Goal: Task Accomplishment & Management: Manage account settings

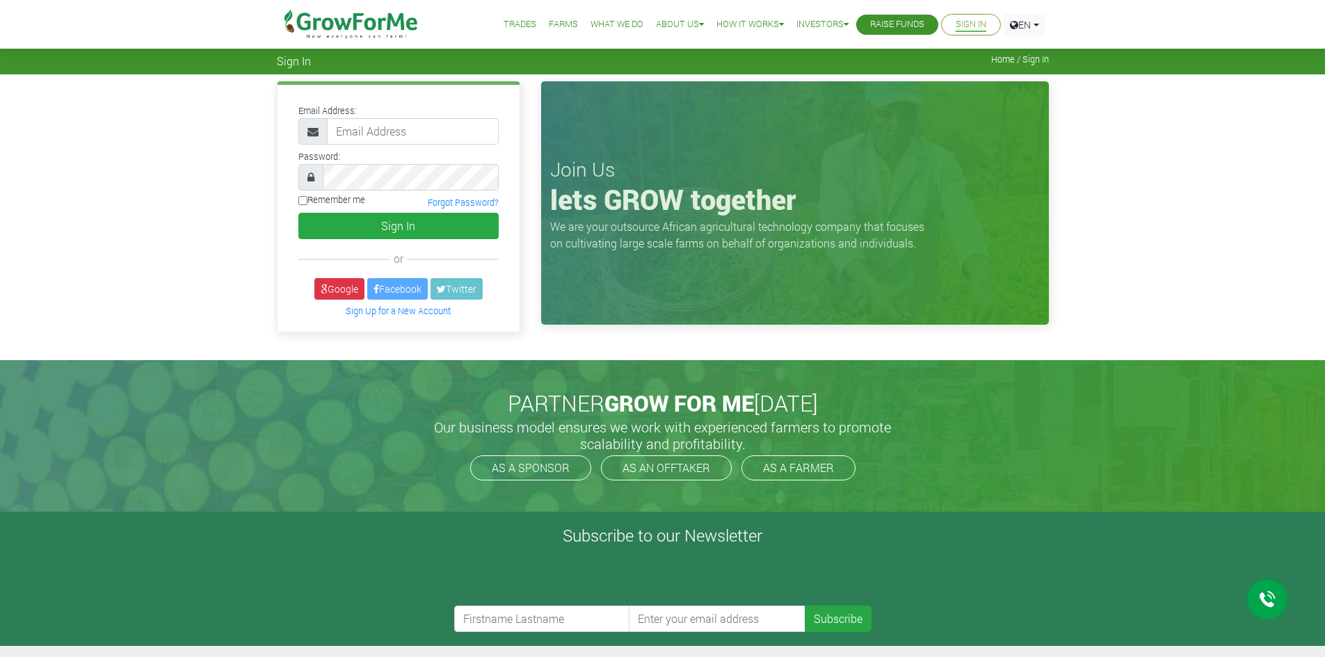
click at [442, 141] on input "email" at bounding box center [413, 131] width 172 height 26
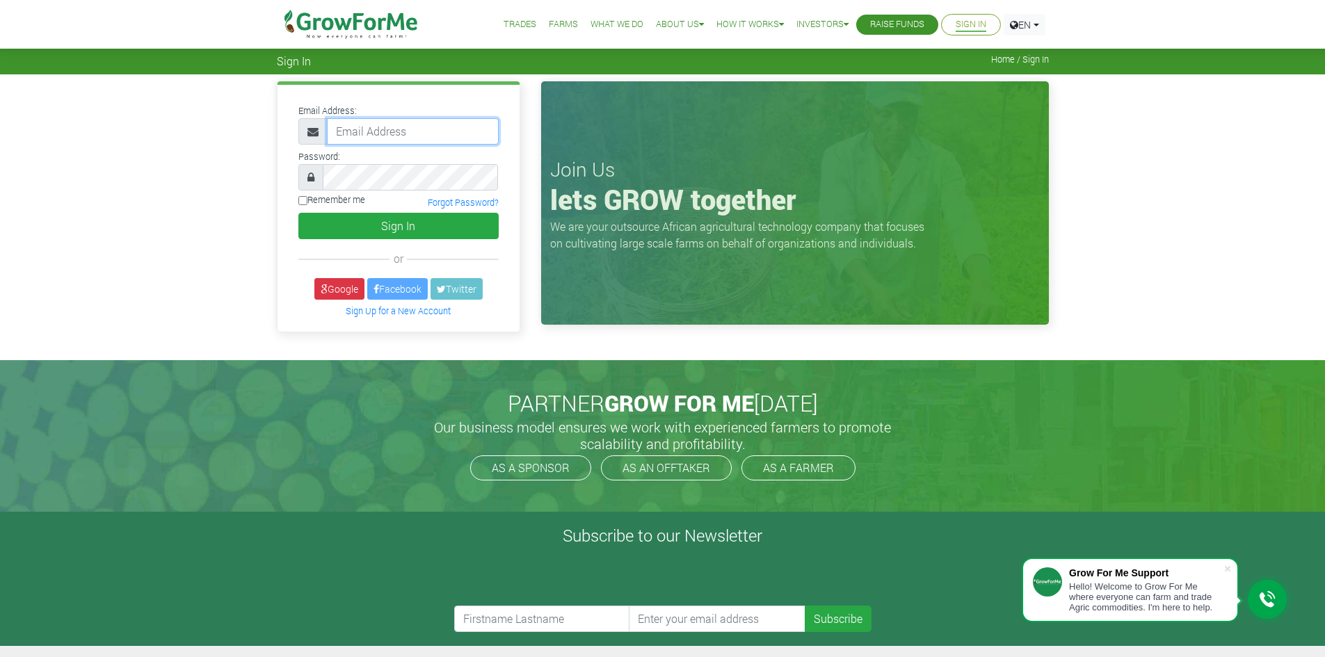
click at [399, 128] on input "email" at bounding box center [413, 131] width 172 height 26
type input "[EMAIL_ADDRESS][DOMAIN_NAME]"
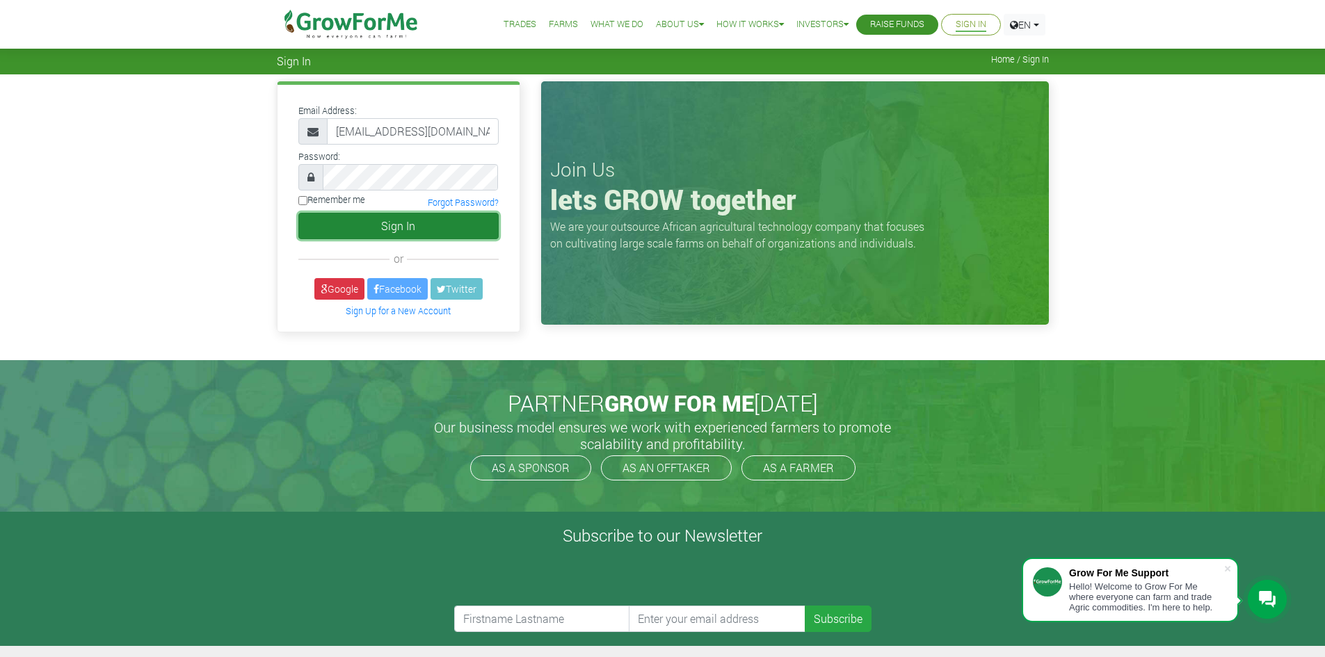
click at [413, 224] on button "Sign In" at bounding box center [398, 226] width 200 height 26
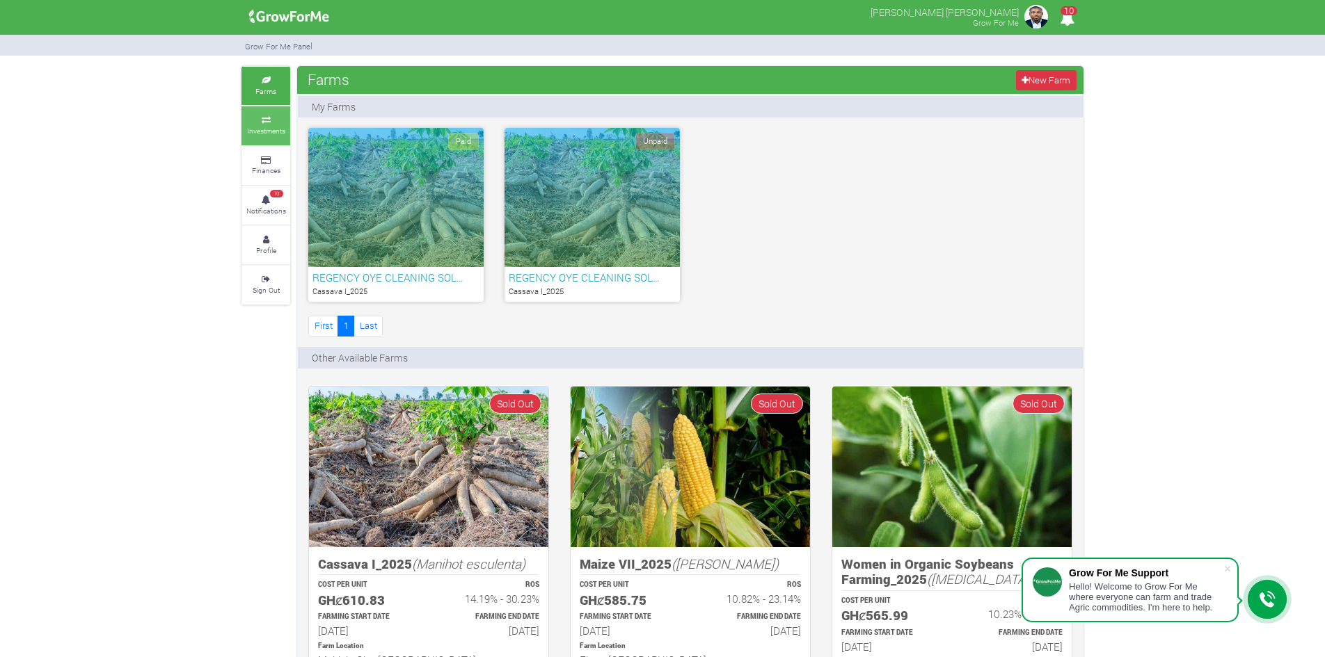
click at [287, 116] on link "Investments" at bounding box center [265, 125] width 49 height 38
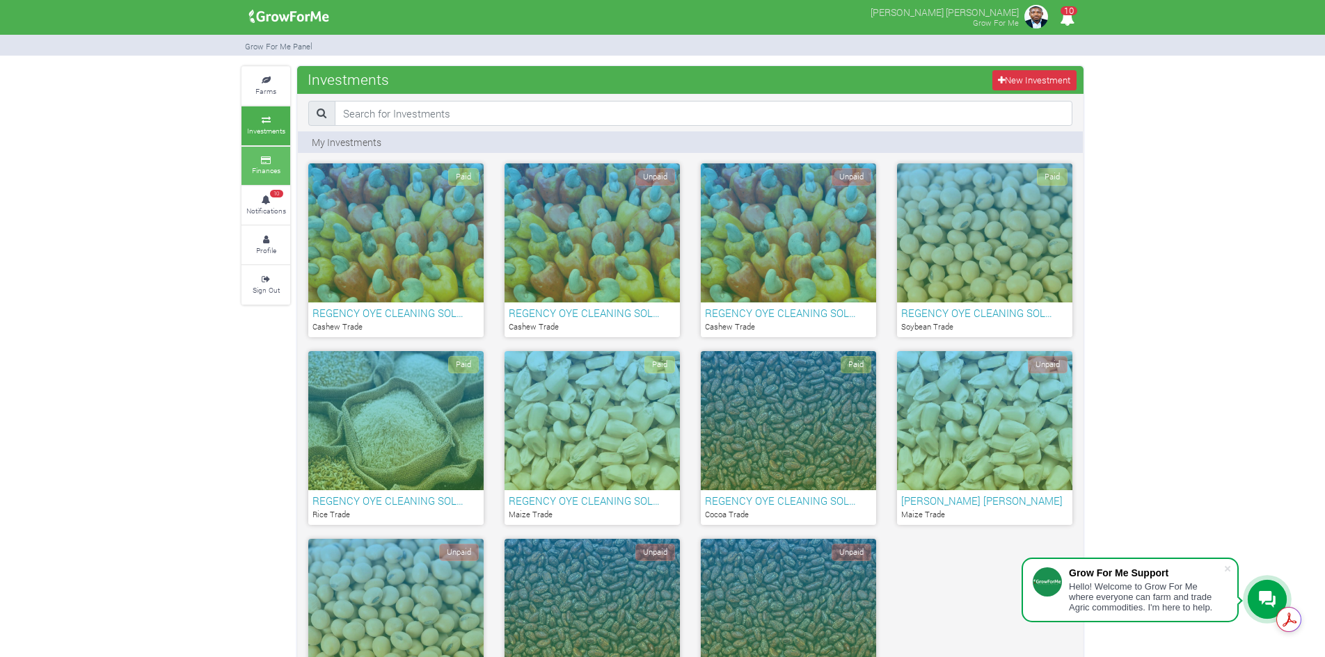
click at [272, 159] on icon at bounding box center [266, 160] width 42 height 7
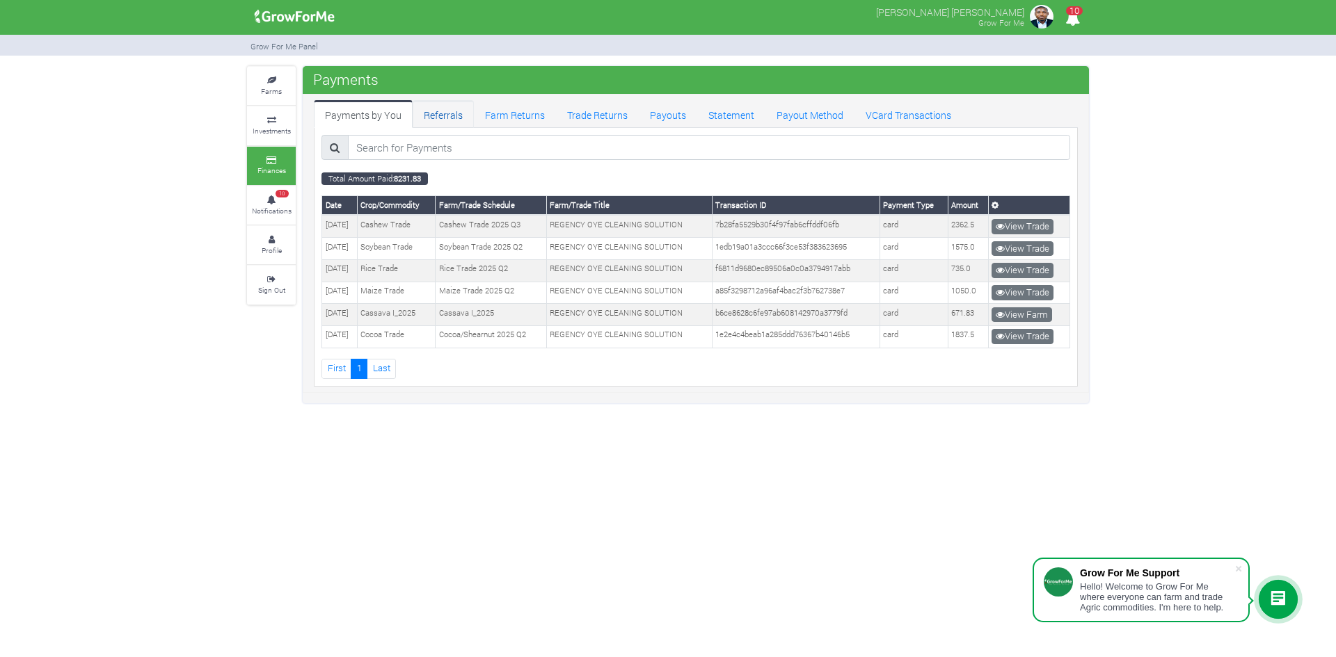
click at [462, 113] on link "Referrals" at bounding box center [443, 114] width 61 height 28
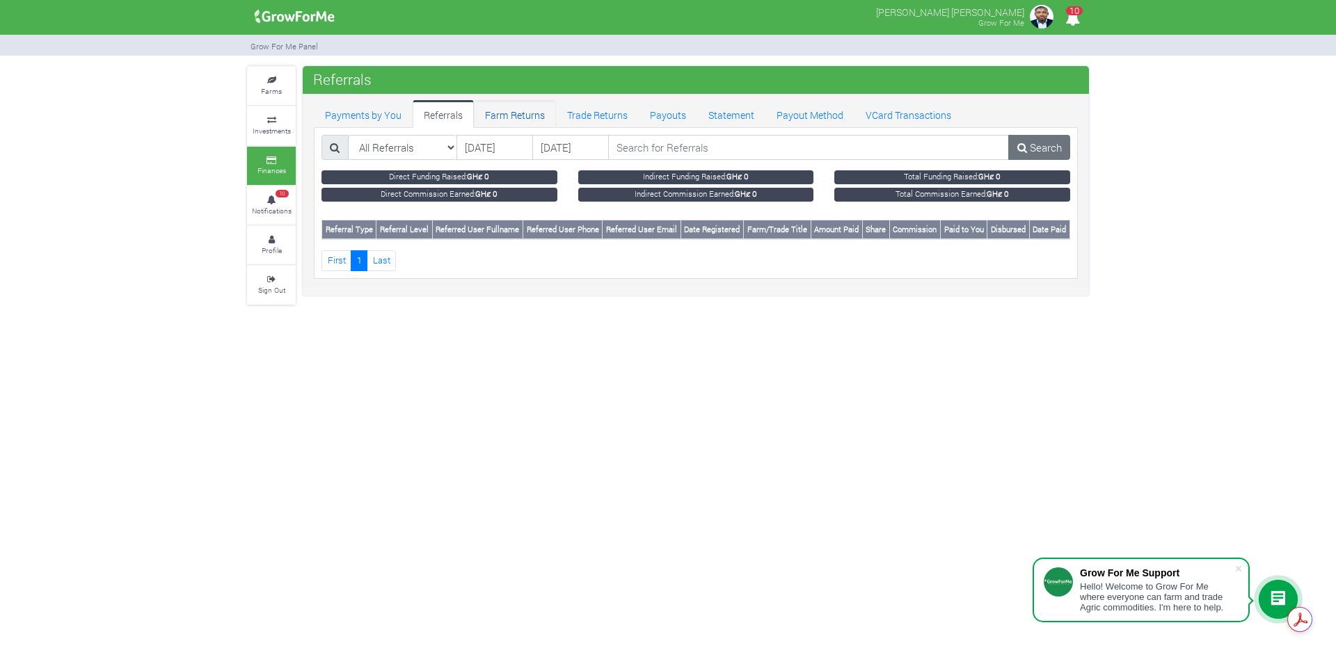
click at [522, 107] on link "Farm Returns" at bounding box center [515, 114] width 82 height 28
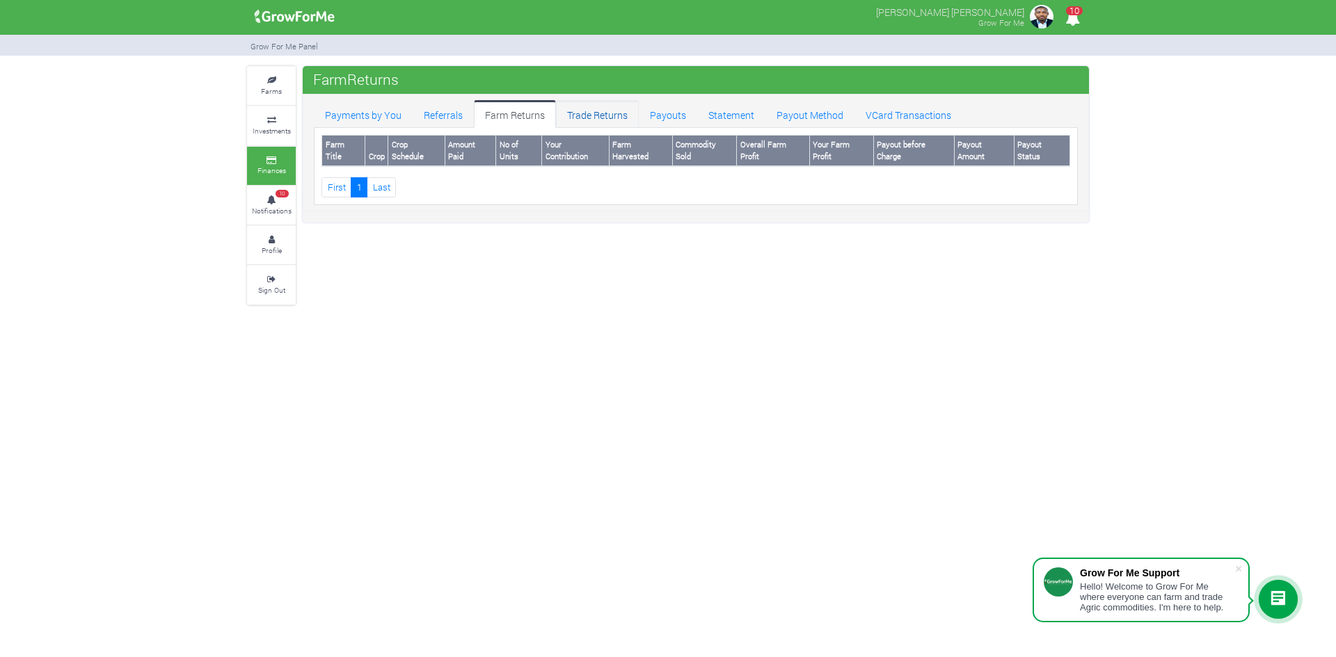
click at [605, 107] on link "Trade Returns" at bounding box center [597, 114] width 83 height 28
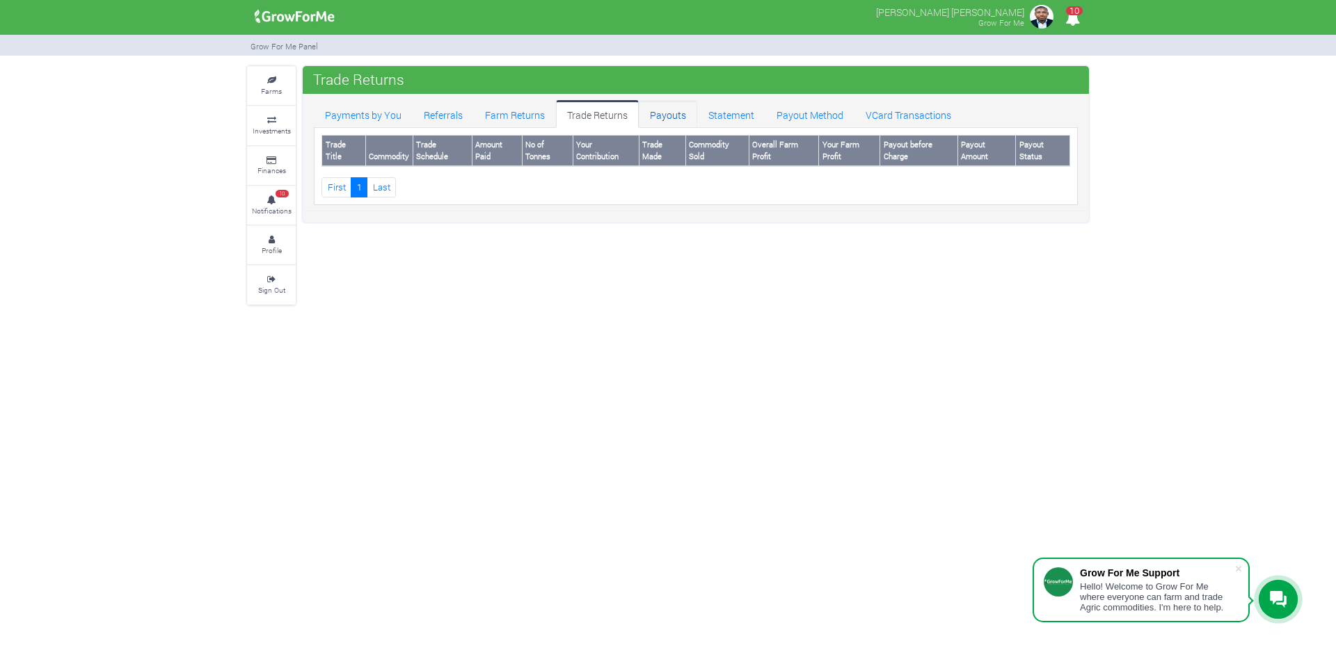
click at [662, 111] on link "Payouts" at bounding box center [668, 114] width 58 height 28
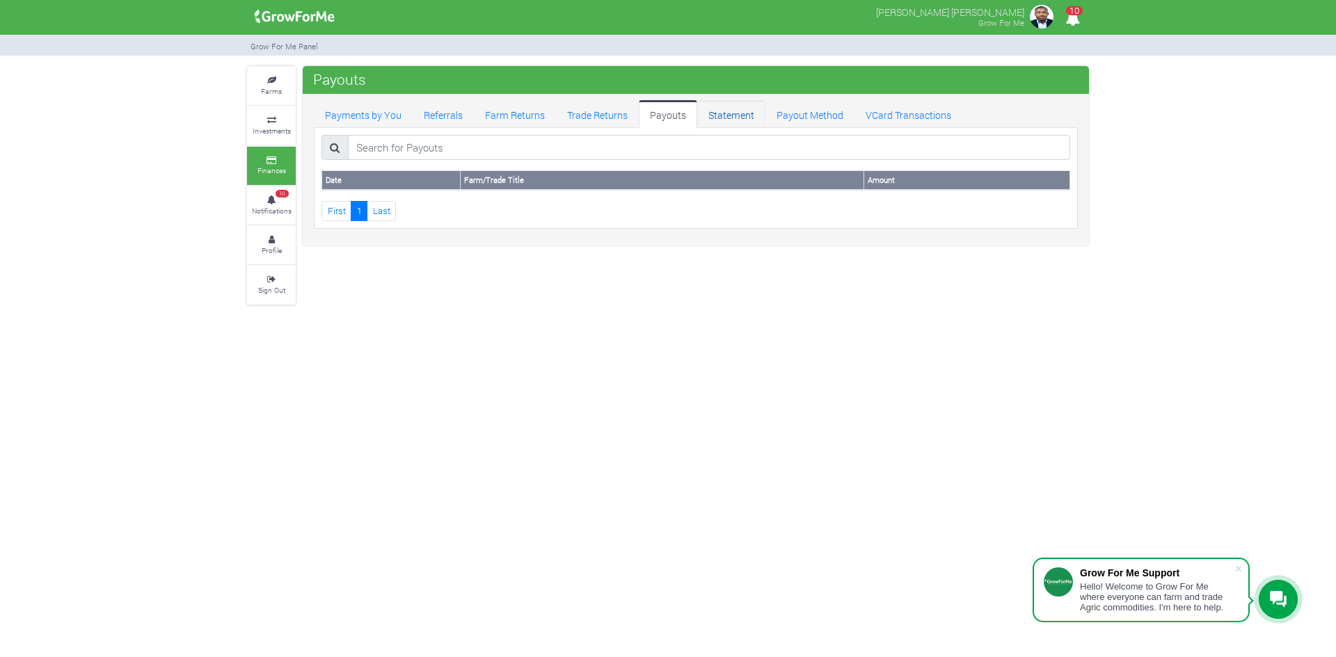
click at [726, 119] on link "Statement" at bounding box center [731, 114] width 68 height 28
click at [825, 112] on link "Payout Method" at bounding box center [809, 114] width 89 height 28
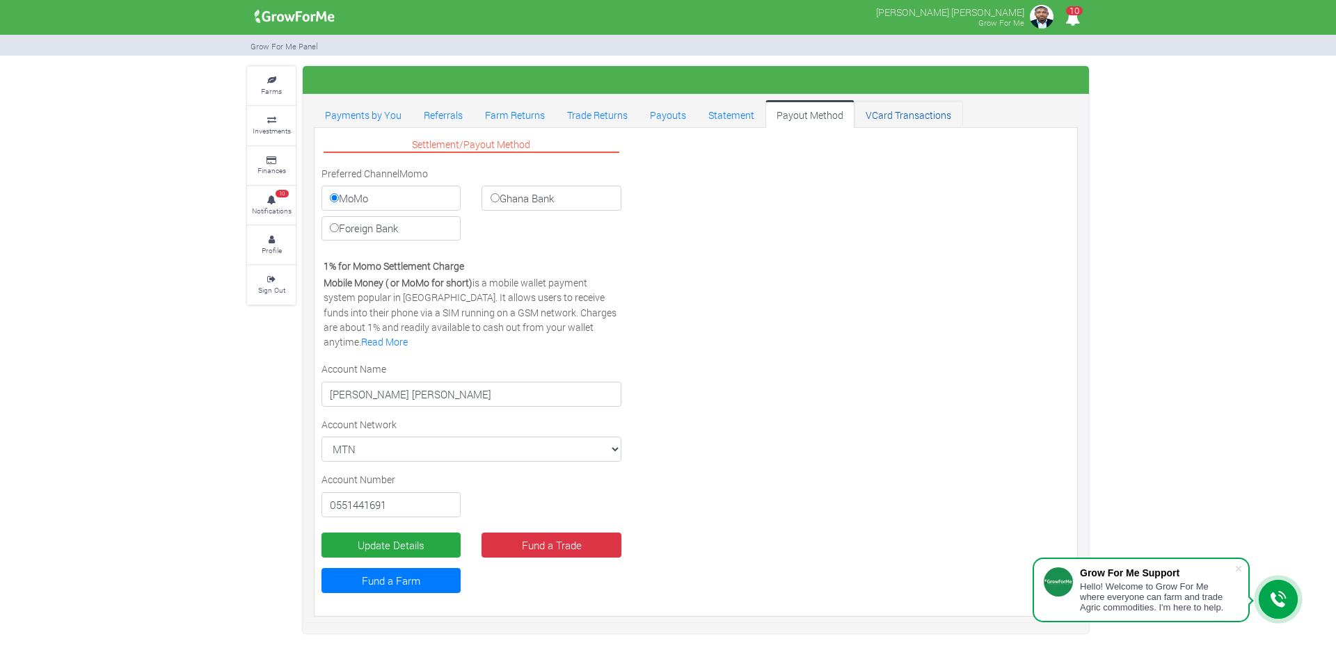
click at [902, 116] on link "VCard Transactions" at bounding box center [908, 114] width 108 height 28
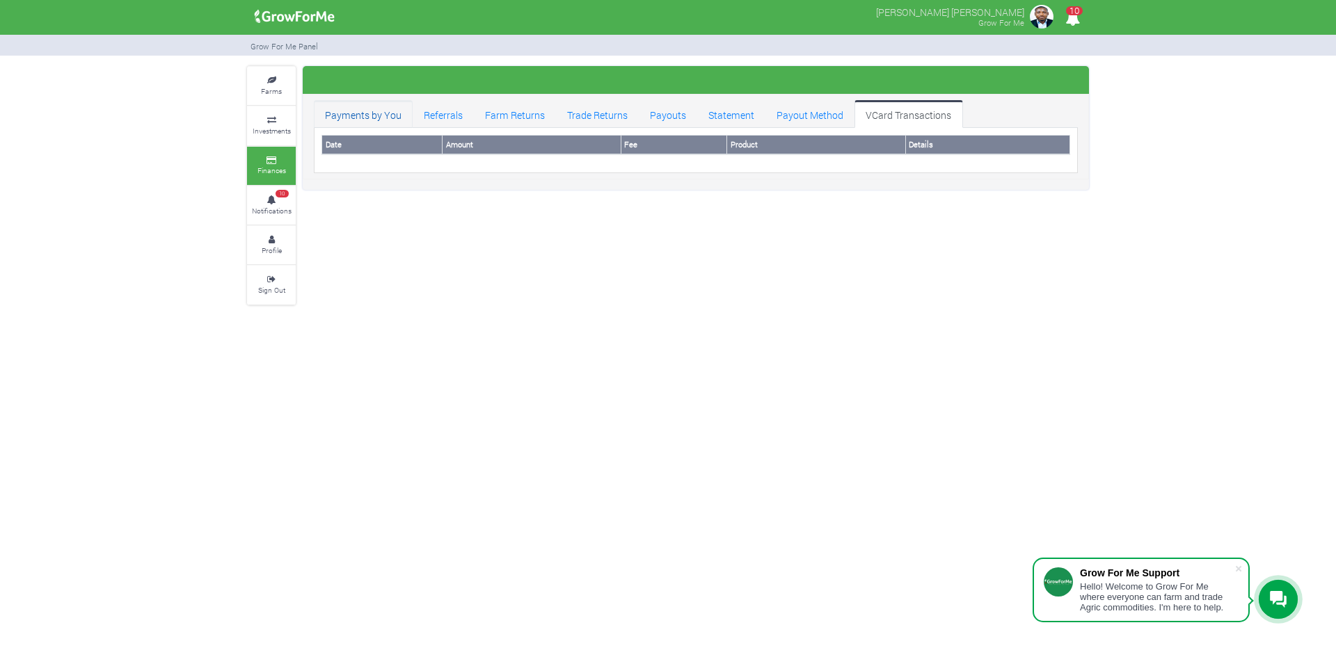
click at [381, 114] on link "Payments by You" at bounding box center [363, 114] width 99 height 28
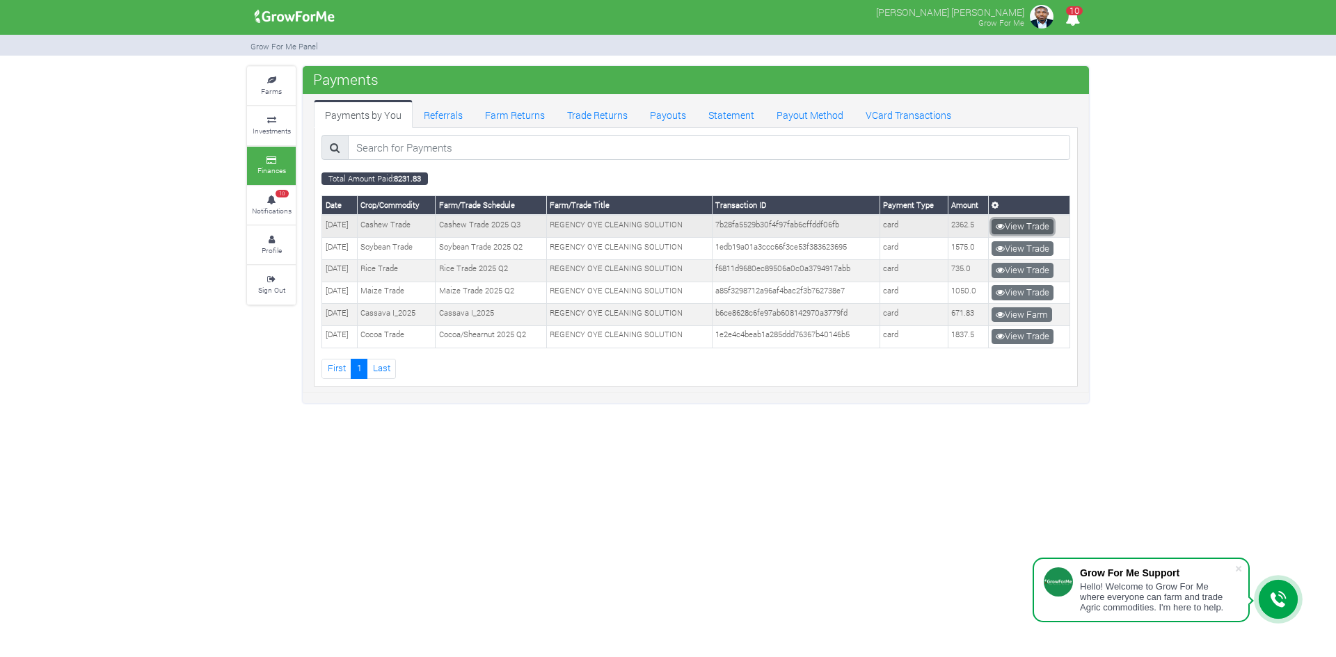
click at [1016, 221] on link "View Trade" at bounding box center [1022, 226] width 62 height 15
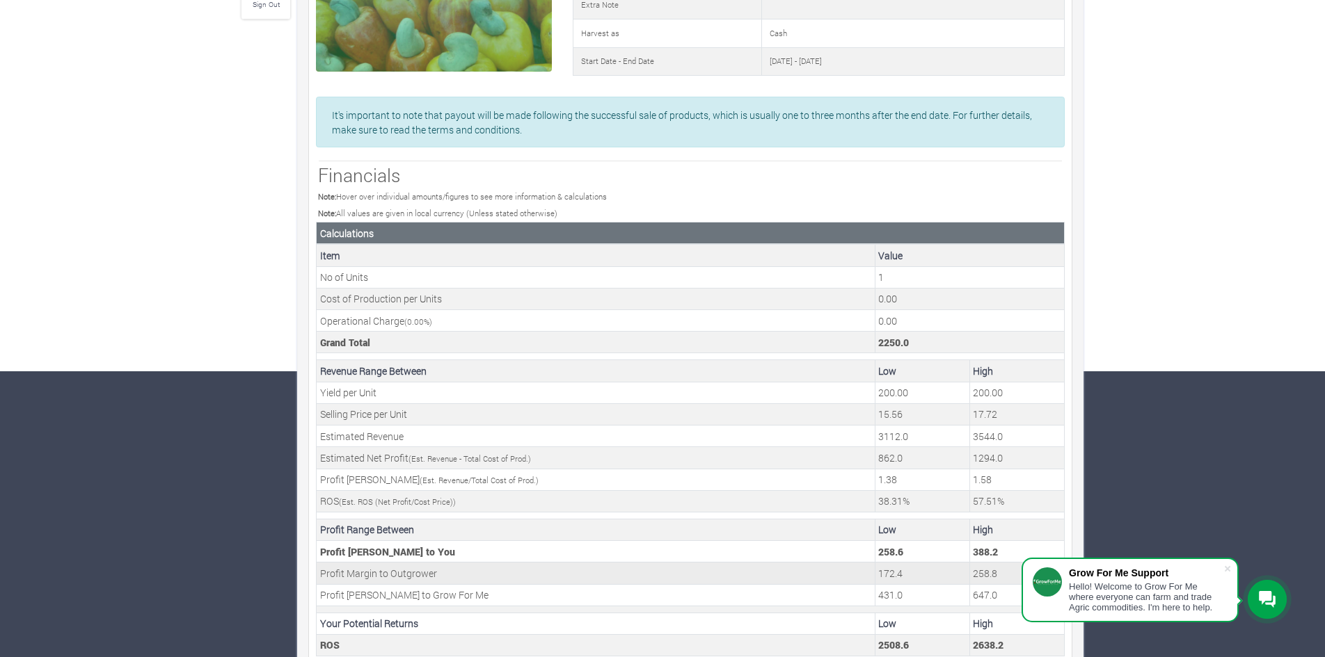
scroll to position [310, 0]
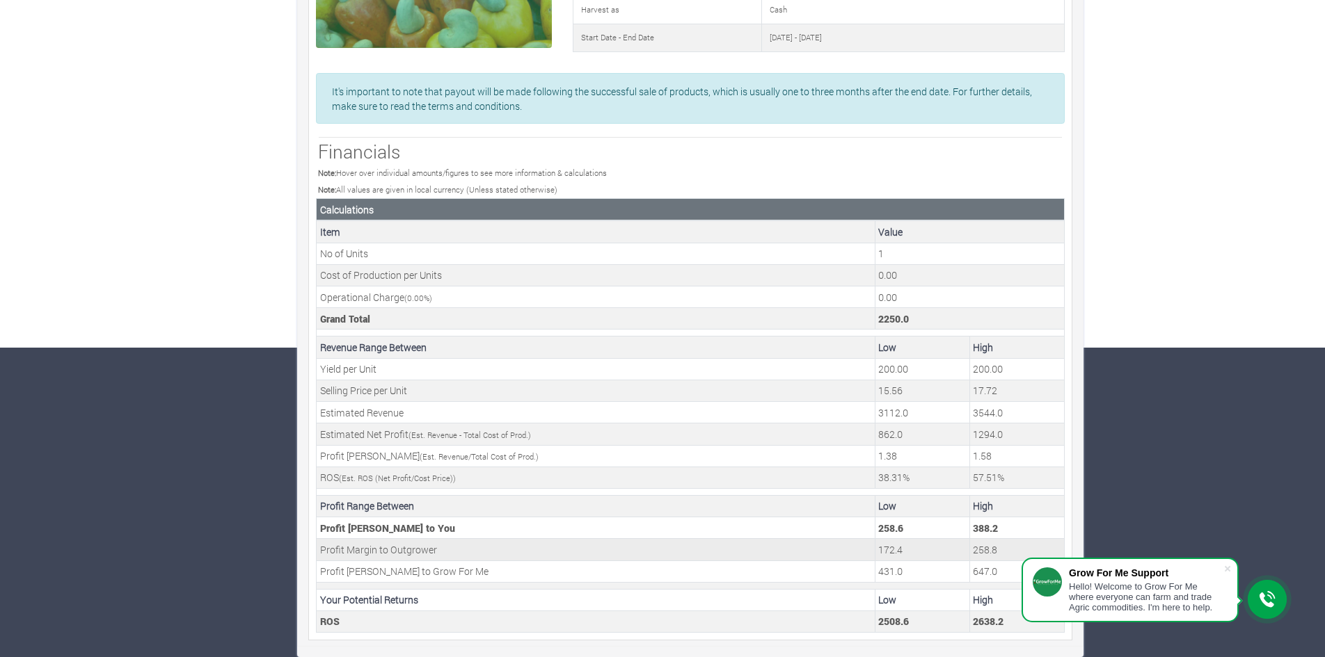
click at [385, 552] on td "Profit Margin to Outgrower" at bounding box center [596, 550] width 559 height 22
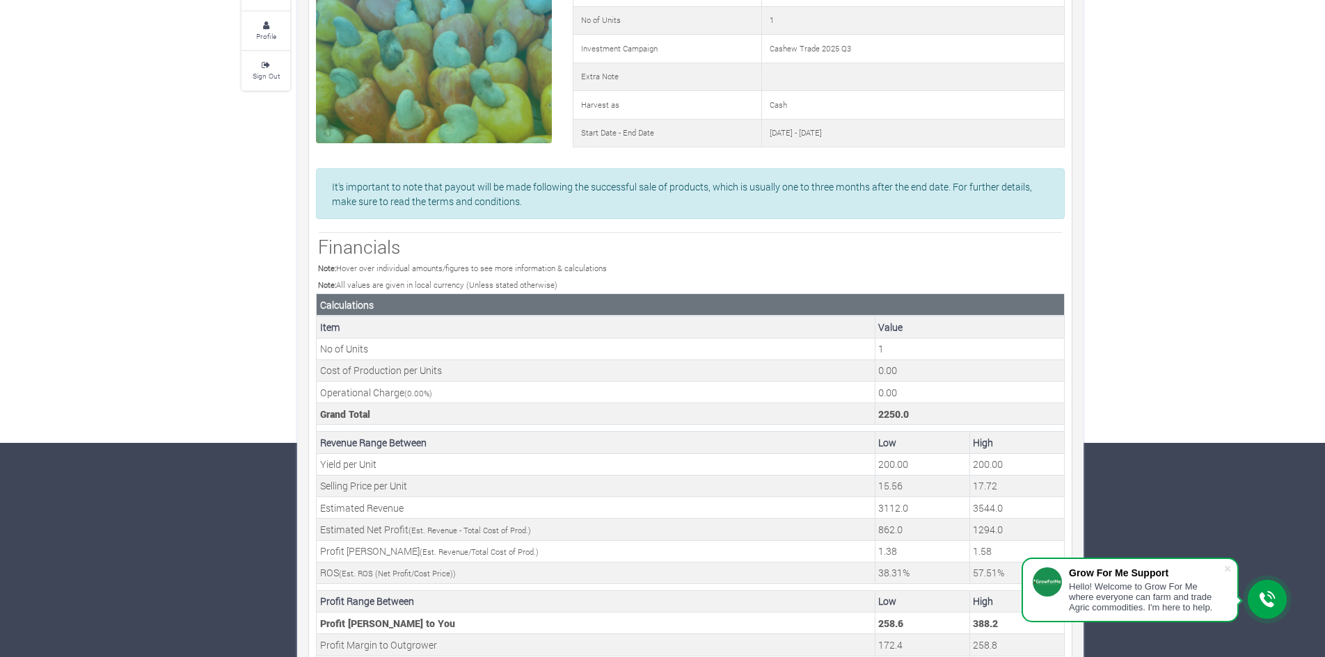
scroll to position [0, 0]
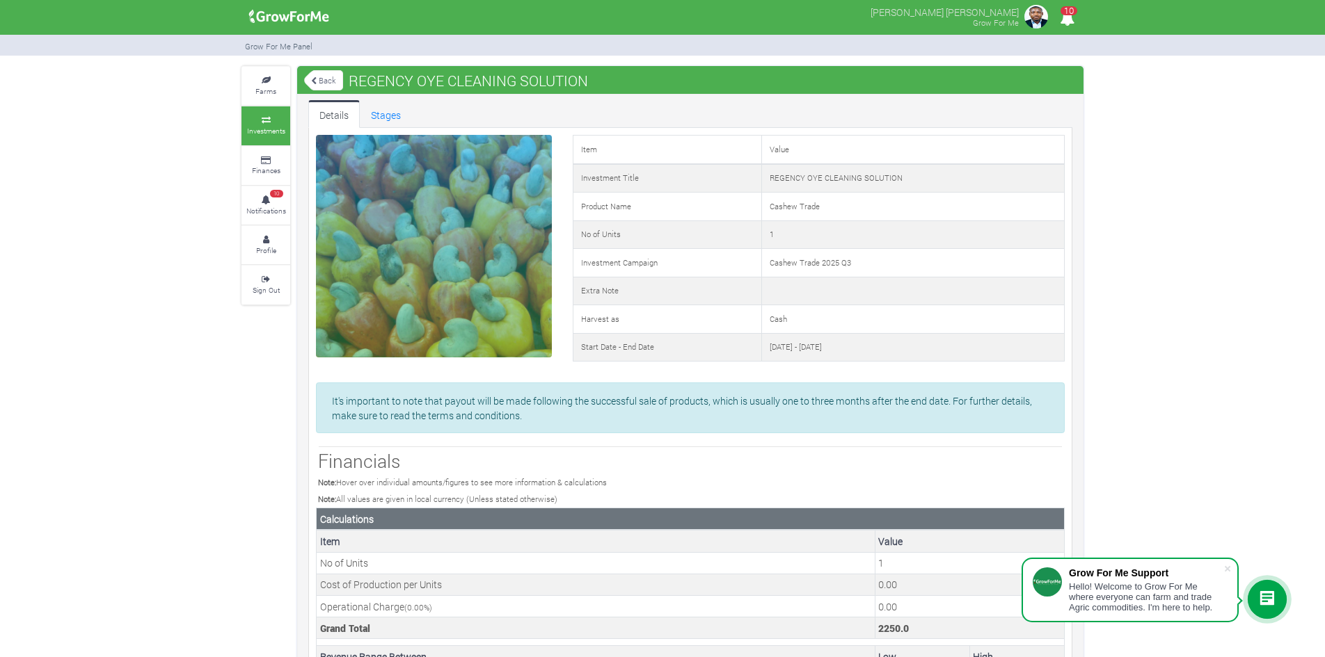
click at [1068, 3] on icon "10" at bounding box center [1066, 18] width 27 height 31
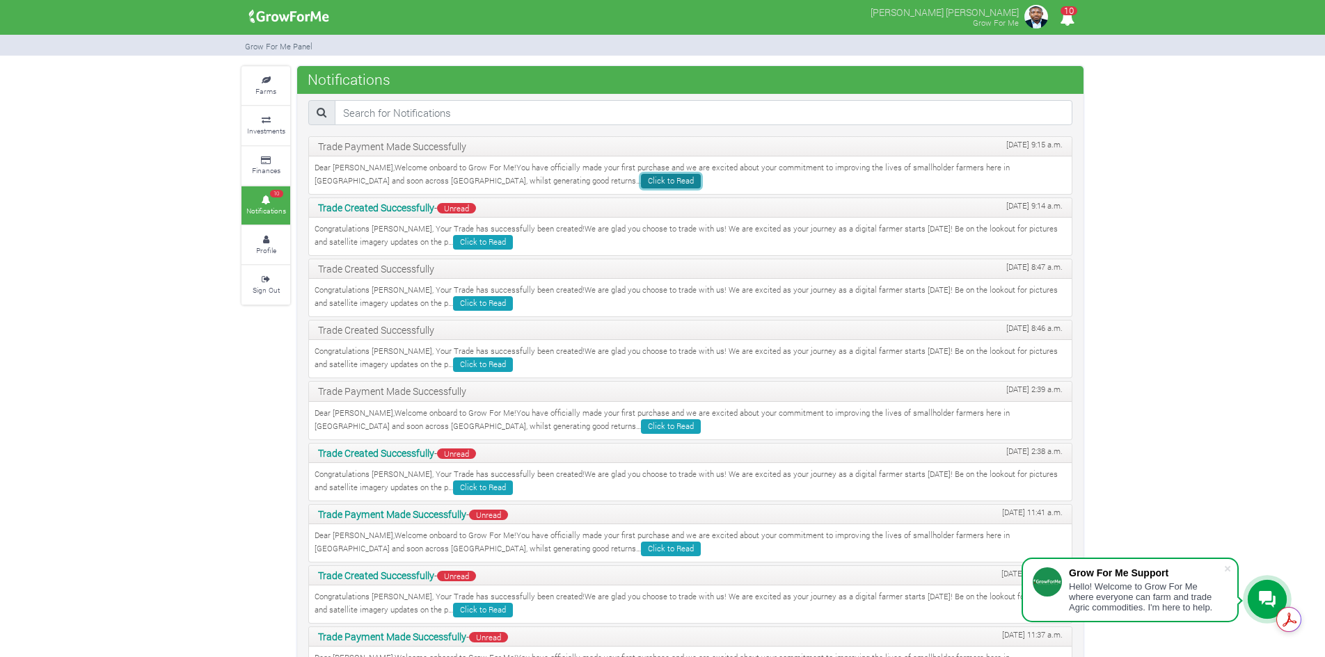
click at [641, 179] on link "Click to Read" at bounding box center [671, 181] width 60 height 15
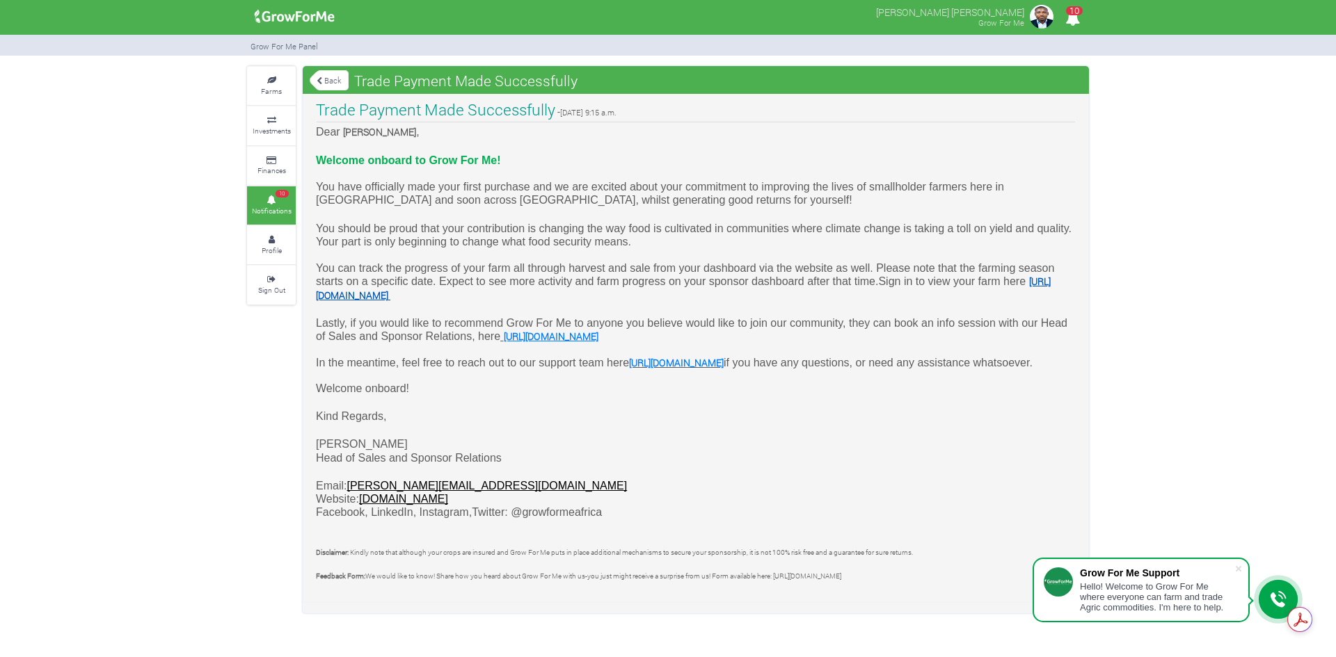
click at [363, 301] on span "[URL][DOMAIN_NAME]" at bounding box center [683, 288] width 735 height 26
click at [270, 163] on link "Finances" at bounding box center [271, 166] width 49 height 38
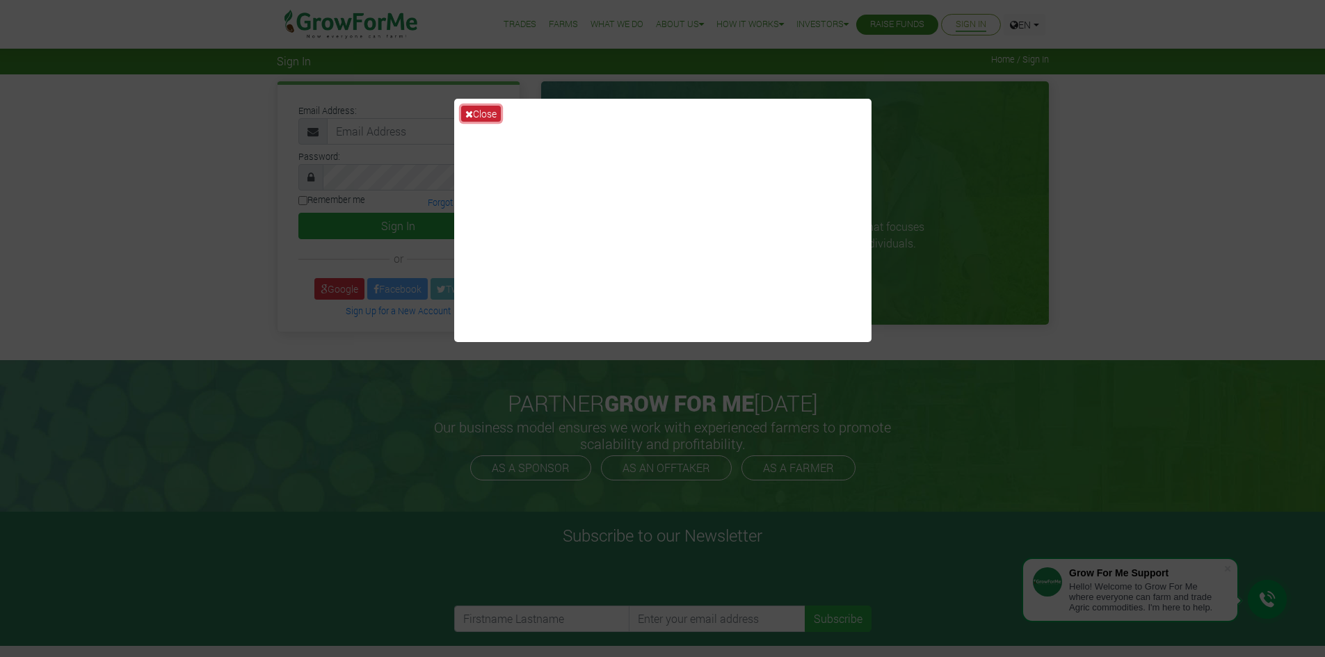
click at [491, 111] on button "Close" at bounding box center [481, 114] width 40 height 16
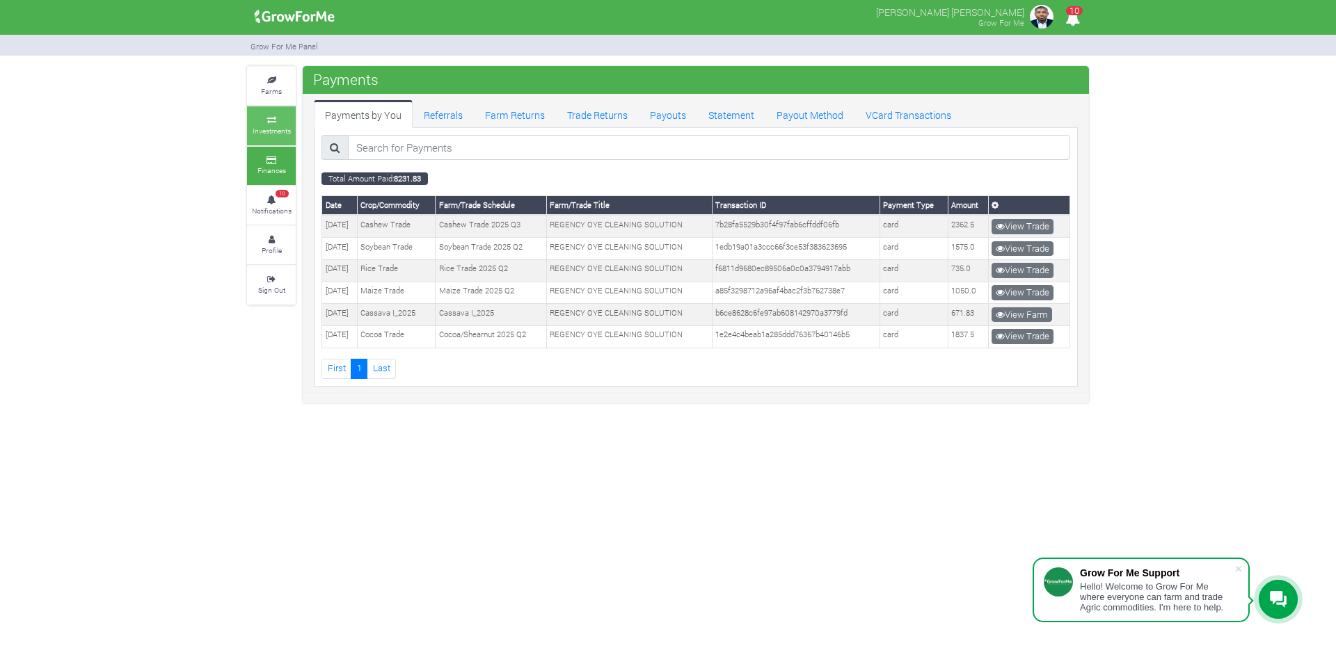
click at [275, 131] on small "Investments" at bounding box center [272, 131] width 38 height 10
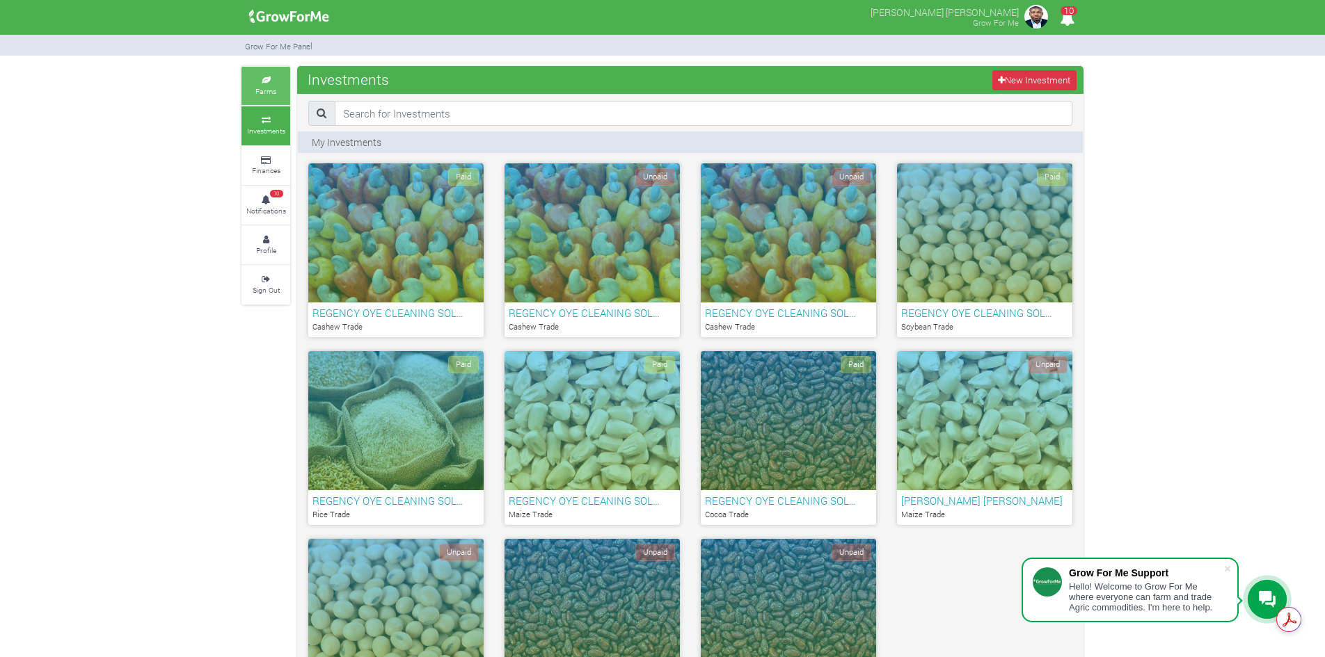
click at [269, 84] on link "Farms" at bounding box center [265, 86] width 49 height 38
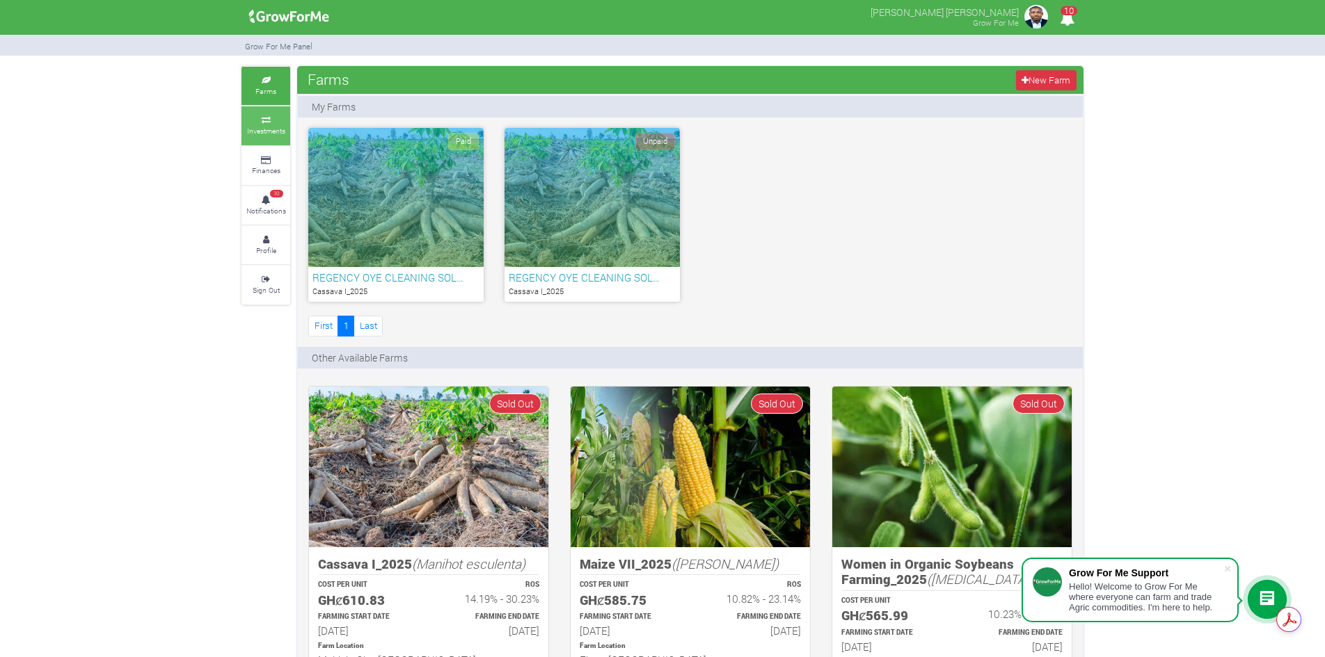
click at [273, 138] on link "Investments" at bounding box center [265, 125] width 49 height 38
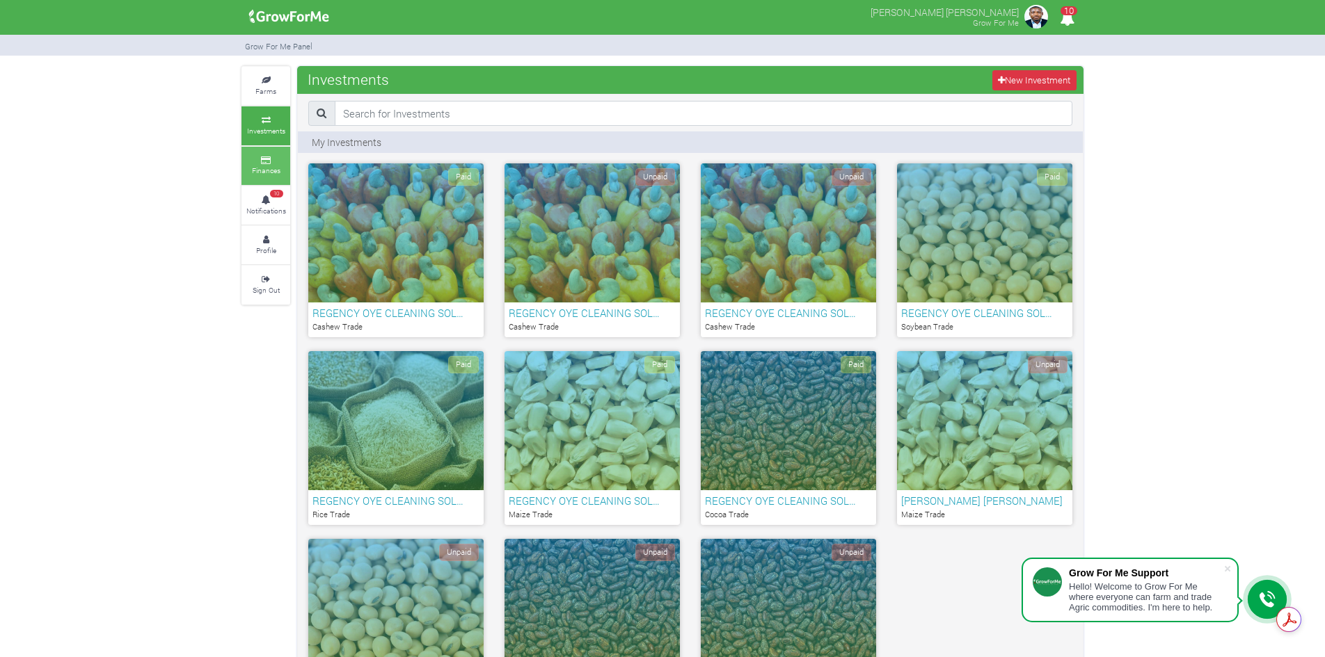
click at [271, 159] on icon at bounding box center [266, 160] width 42 height 7
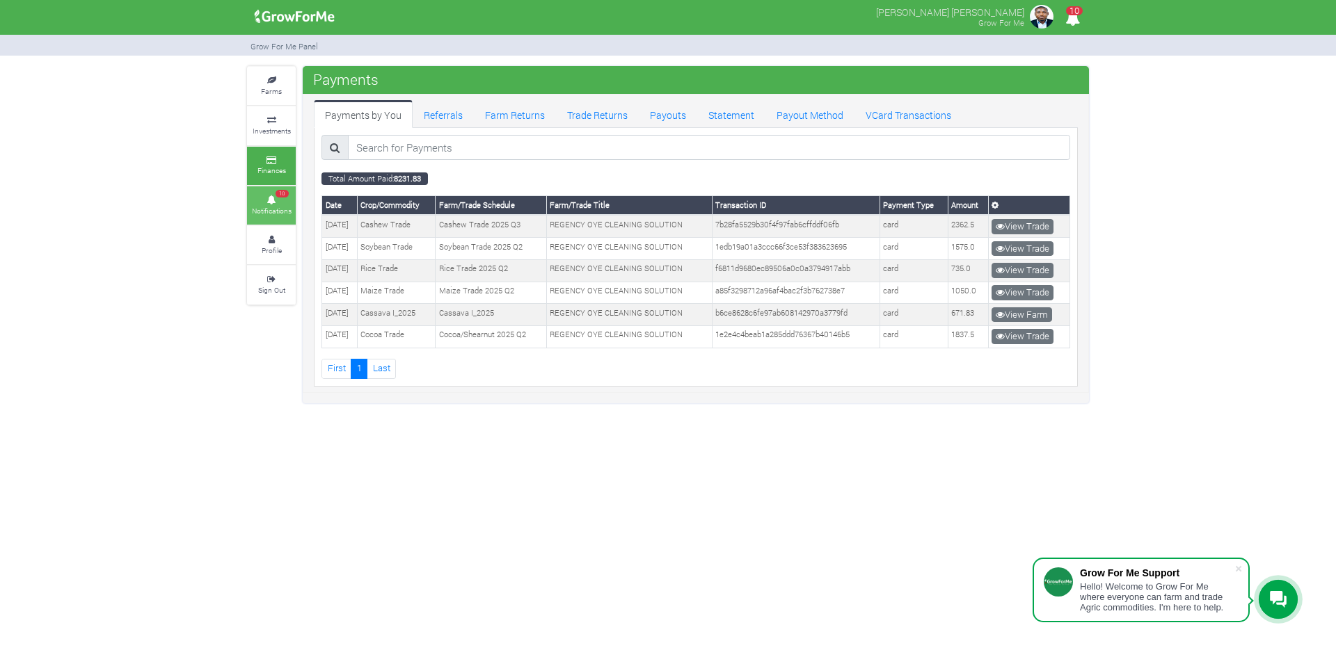
click at [275, 207] on small "Notifications" at bounding box center [272, 211] width 40 height 10
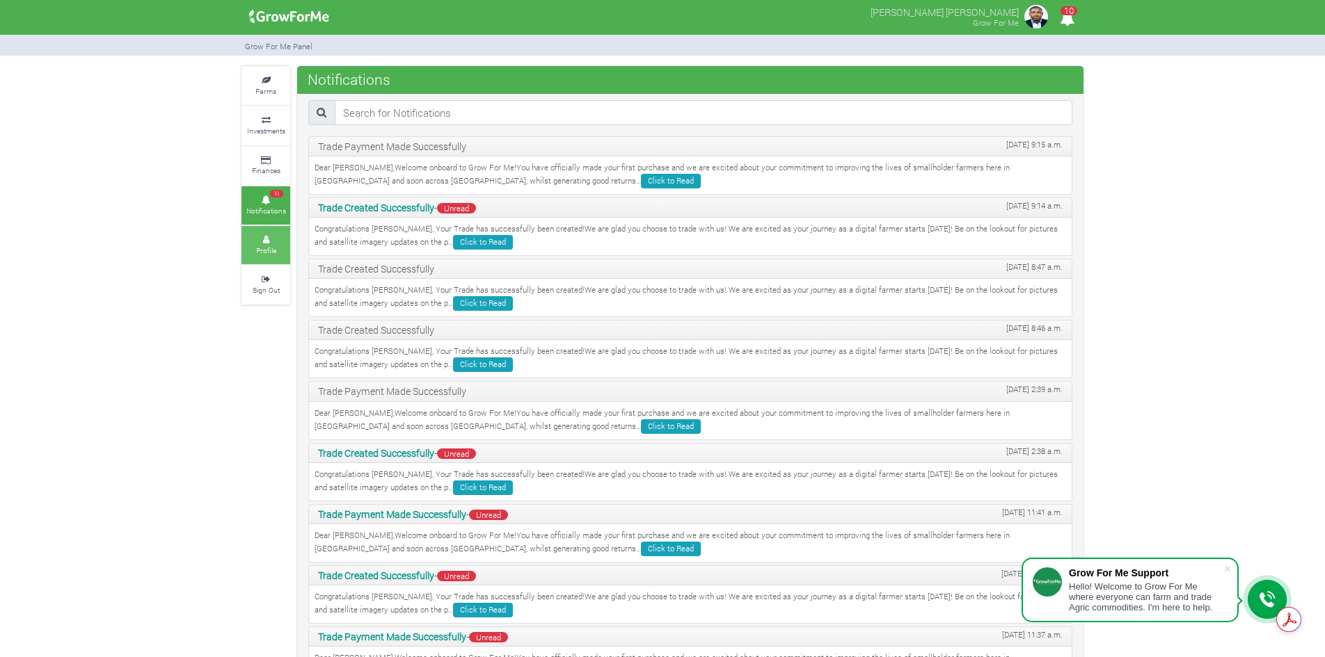
click at [273, 233] on link "Profile" at bounding box center [265, 245] width 49 height 38
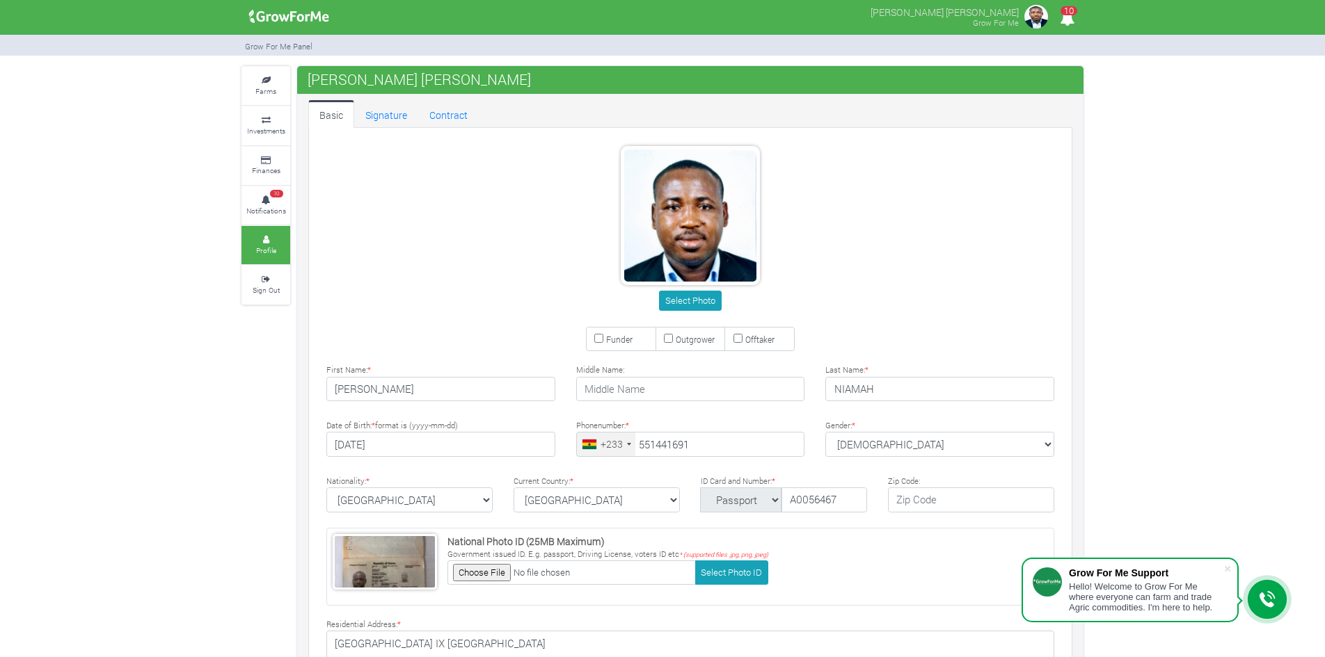
type input "55 144 1691"
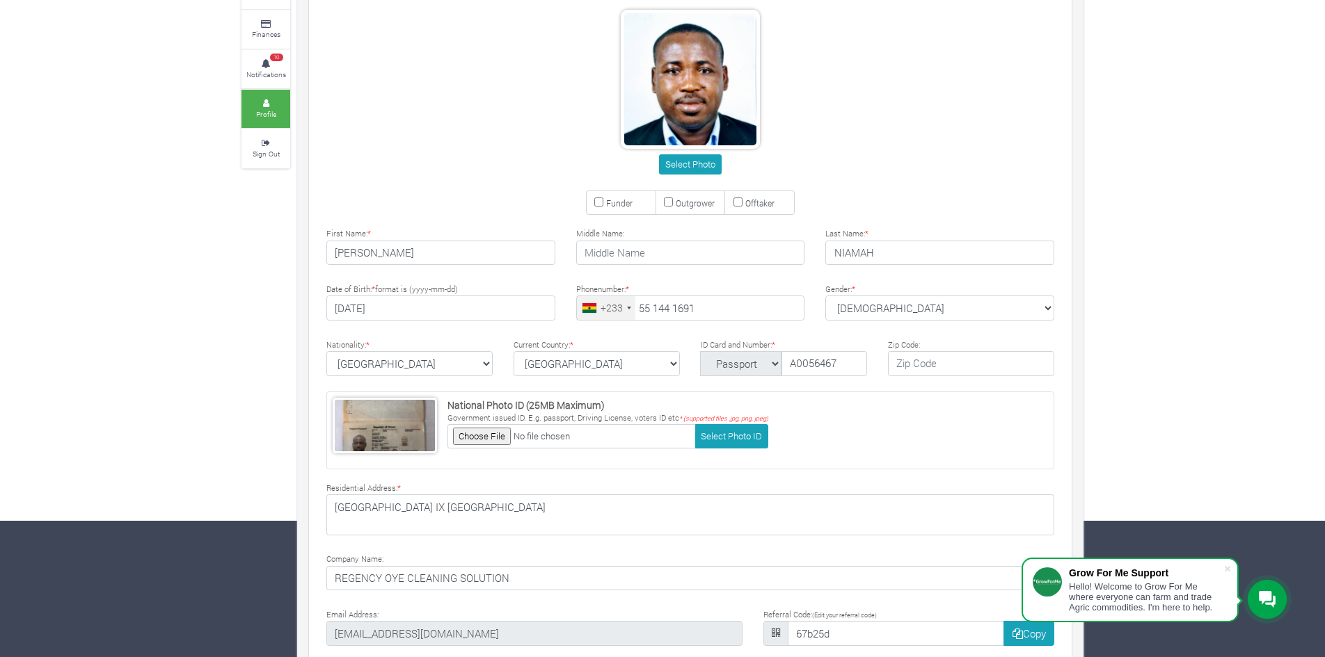
scroll to position [139, 0]
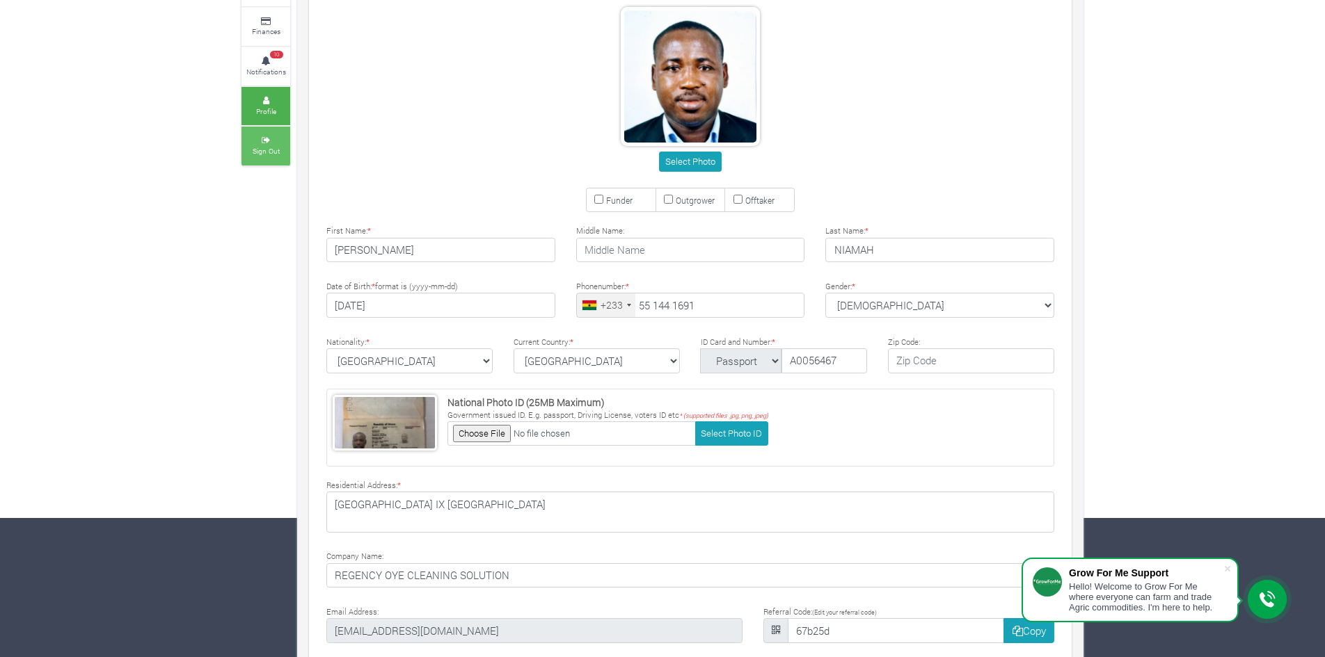
click at [271, 136] on link "Sign Out" at bounding box center [265, 146] width 49 height 38
